Goal: Feedback & Contribution: Submit feedback/report problem

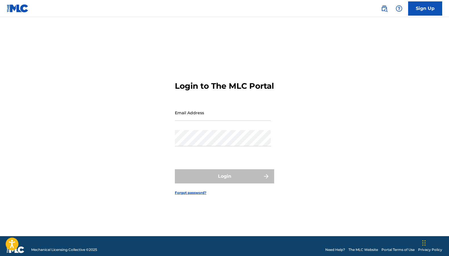
type input "[EMAIL_ADDRESS][DOMAIN_NAME]"
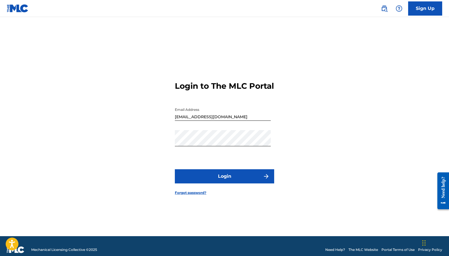
click at [231, 181] on button "Login" at bounding box center [224, 176] width 99 height 14
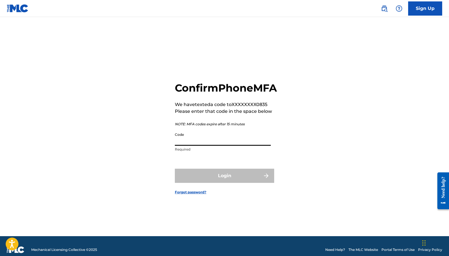
click at [209, 143] on input "Code" at bounding box center [223, 138] width 96 height 16
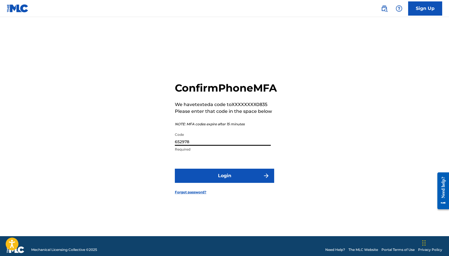
type input "652978"
click at [175, 169] on button "Login" at bounding box center [224, 176] width 99 height 14
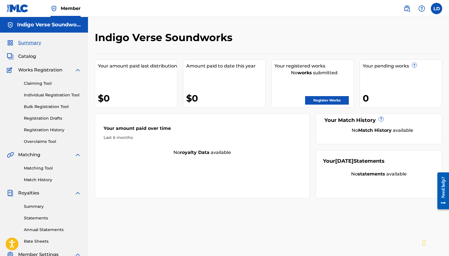
click at [333, 101] on link "Register Works" at bounding box center [327, 100] width 44 height 9
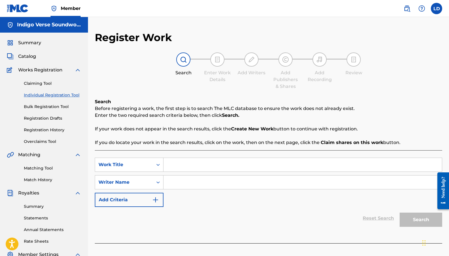
click at [184, 167] on input "Search Form" at bounding box center [302, 165] width 278 height 14
type input "Make Myself Sad"
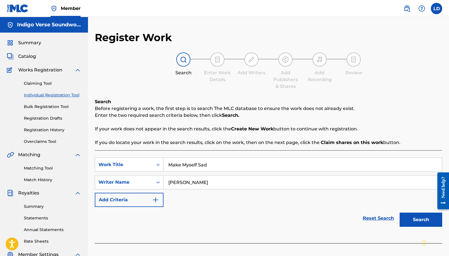
type input "[PERSON_NAME]"
click at [424, 217] on button "Search" at bounding box center [421, 220] width 43 height 14
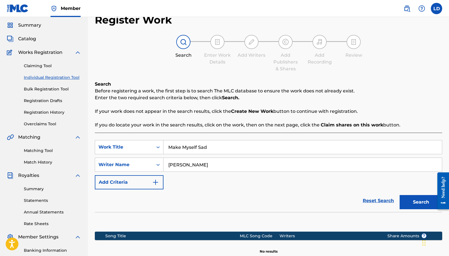
scroll to position [96, 0]
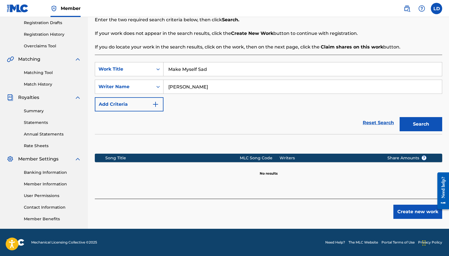
click at [416, 210] on button "Create new work" at bounding box center [417, 212] width 49 height 14
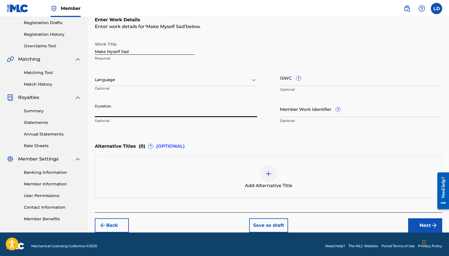
click at [120, 112] on input "Duration" at bounding box center [176, 109] width 162 height 16
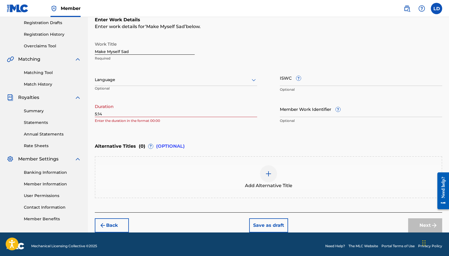
click at [96, 112] on div "Register Work Search Enter Work Details Add Writers Add Publishers & Shares Add…" at bounding box center [268, 84] width 361 height 297
click at [96, 112] on input "5:14" at bounding box center [176, 109] width 162 height 16
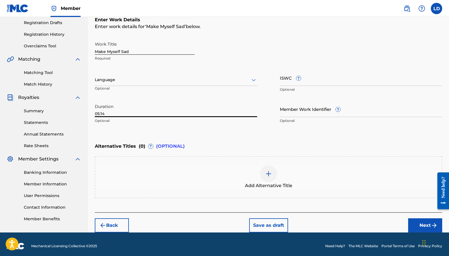
type input "05:14"
click at [316, 82] on input "ISWC ?" at bounding box center [361, 78] width 162 height 16
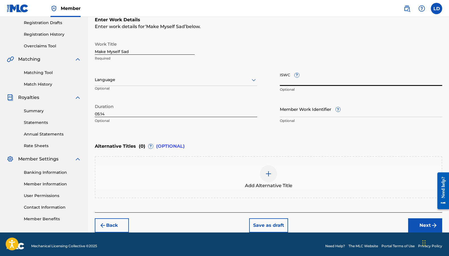
paste input "T3350504604"
type input "T3350504604"
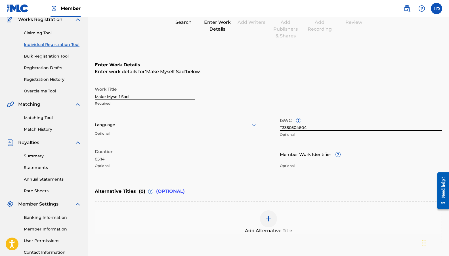
scroll to position [39, 0]
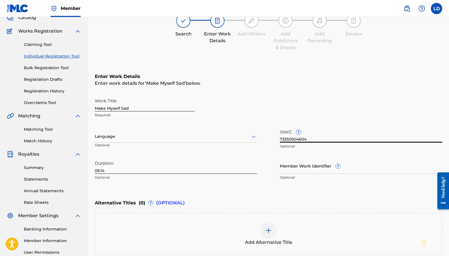
click at [48, 91] on link "Registration History" at bounding box center [52, 91] width 57 height 6
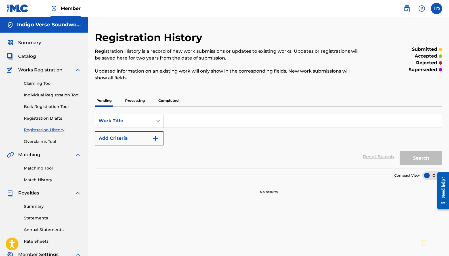
click at [138, 102] on p "Processing" at bounding box center [134, 101] width 23 height 12
click at [173, 102] on p "Completed" at bounding box center [169, 101] width 24 height 12
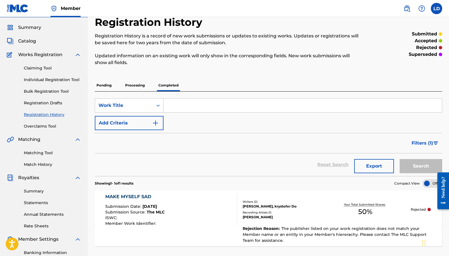
scroll to position [85, 0]
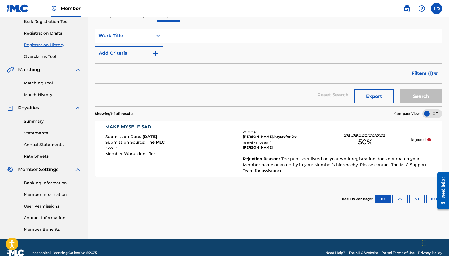
click at [194, 131] on div "MAKE MYSELF SAD Submission Date : [DATE] Submission Source : The MLC ISWC : Mem…" at bounding box center [171, 140] width 132 height 32
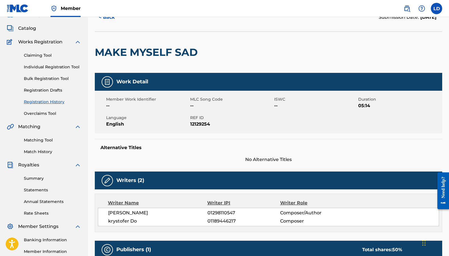
scroll to position [18, 0]
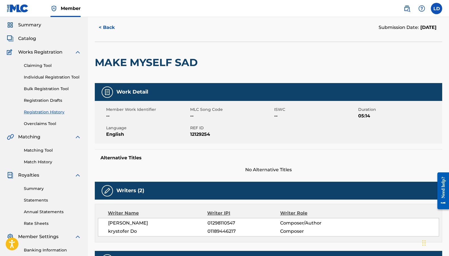
click at [110, 27] on button "< Back" at bounding box center [112, 27] width 34 height 14
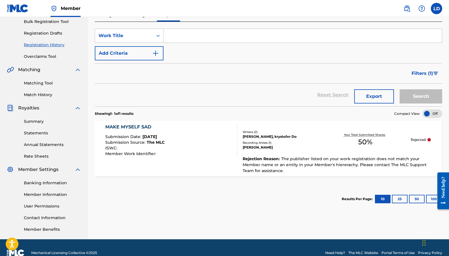
click at [438, 9] on label at bounding box center [436, 8] width 11 height 11
click at [437, 9] on input "LD [PERSON_NAME] [PERSON_NAME][EMAIL_ADDRESS][DOMAIN_NAME] Notification Prefere…" at bounding box center [437, 9] width 0 height 0
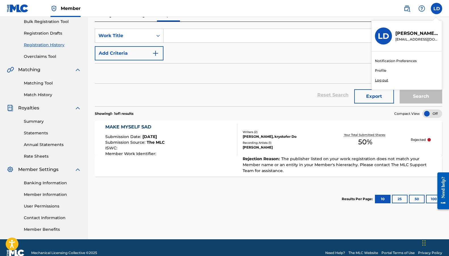
click at [157, 137] on span "[DATE]" at bounding box center [149, 136] width 14 height 5
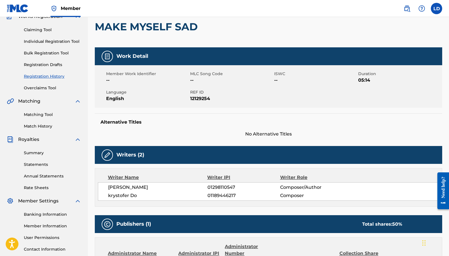
scroll to position [18, 0]
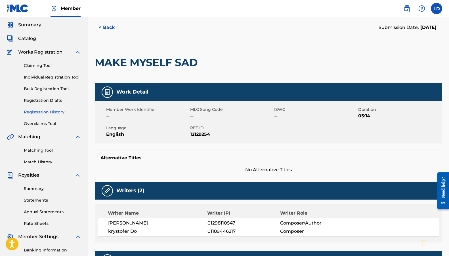
click at [104, 26] on button "< Back" at bounding box center [112, 27] width 34 height 14
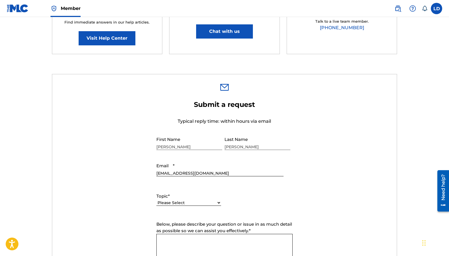
scroll to position [170, 0]
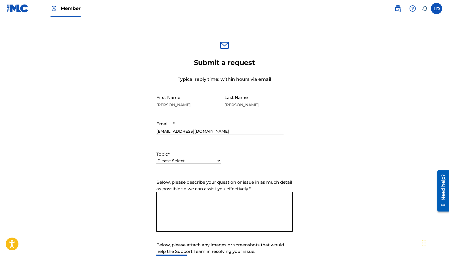
click at [184, 161] on select "Please Select I need help with my account I need help with managing my catalog …" at bounding box center [188, 161] width 65 height 6
select select "I need help with managing my catalog"
click at [156, 158] on select "Please Select I need help with my account I need help with managing my catalog …" at bounding box center [188, 161] width 65 height 6
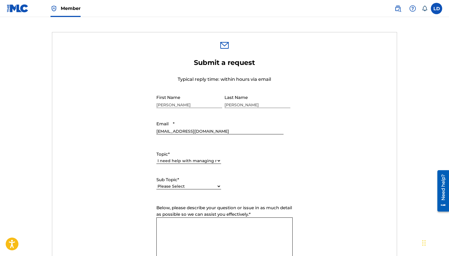
click at [186, 217] on label "Below, please describe your question or issue in as much detail as possible so …" at bounding box center [224, 211] width 136 height 13
click at [186, 218] on textarea "Below, please describe your question or issue in as much detail as possible so …" at bounding box center [224, 238] width 136 height 40
click at [182, 190] on div "Please Select I need help with CWR I need help registering my work(s) in The ML…" at bounding box center [188, 189] width 65 height 13
click at [181, 187] on select "Please Select I need help with CWR I need help registering my work(s) in The ML…" at bounding box center [188, 187] width 65 height 6
select select "I need help registering my work(s) in The MLC Portal"
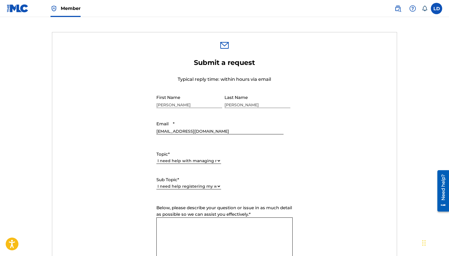
click at [156, 184] on select "Please Select I need help with CWR I need help registering my work(s) in The ML…" at bounding box center [188, 187] width 65 height 6
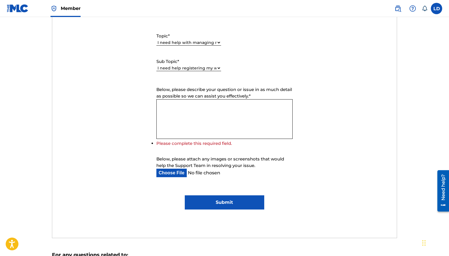
scroll to position [312, 0]
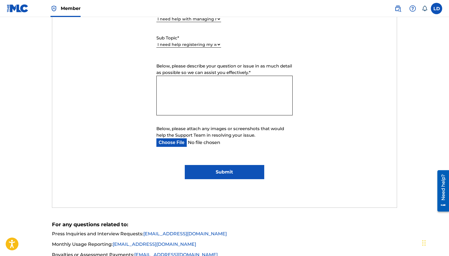
click at [174, 77] on textarea "Below, please describe your question or issue in as much detail as possible so …" at bounding box center [224, 96] width 136 height 40
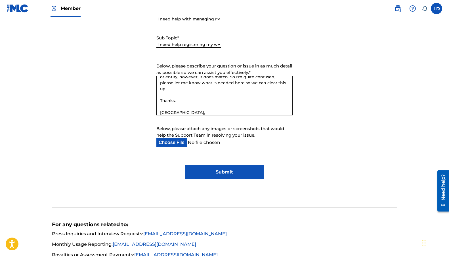
scroll to position [35, 0]
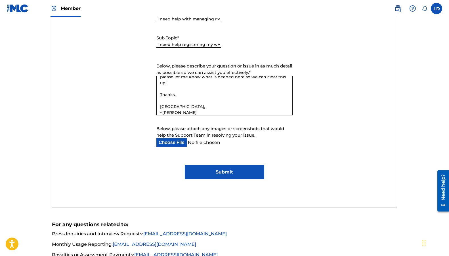
type textarea "Hello, I submitted a song to my catalog and it says it was rejected due to the …"
click at [242, 180] on div "Submit a request Typical reply time: within hours via email First Name Leanne L…" at bounding box center [224, 57] width 345 height 301
click at [236, 172] on input "Submit" at bounding box center [224, 172] width 79 height 14
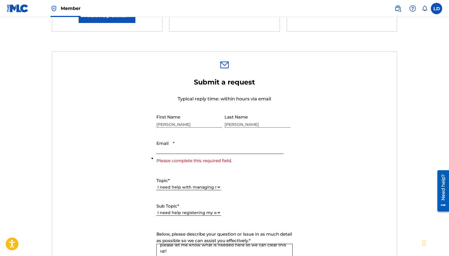
scroll to position [149, 0]
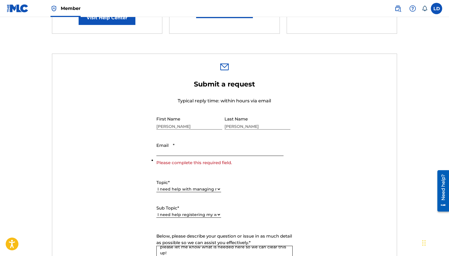
drag, startPoint x: 198, startPoint y: 156, endPoint x: 192, endPoint y: 154, distance: 6.6
click at [198, 156] on div at bounding box center [223, 148] width 134 height 17
click at [190, 154] on input "Email *" at bounding box center [219, 148] width 127 height 16
type input "[EMAIL_ADDRESS][DOMAIN_NAME]"
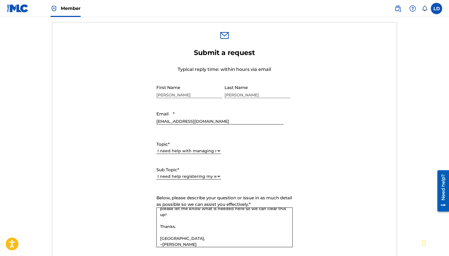
scroll to position [262, 0]
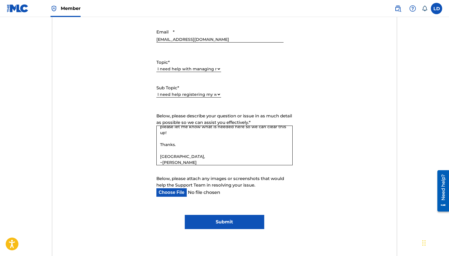
click at [239, 223] on input "Submit" at bounding box center [224, 222] width 79 height 14
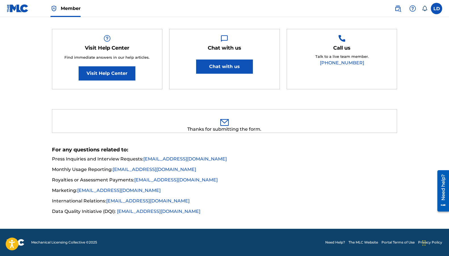
scroll to position [93, 0]
